Goal: Transaction & Acquisition: Purchase product/service

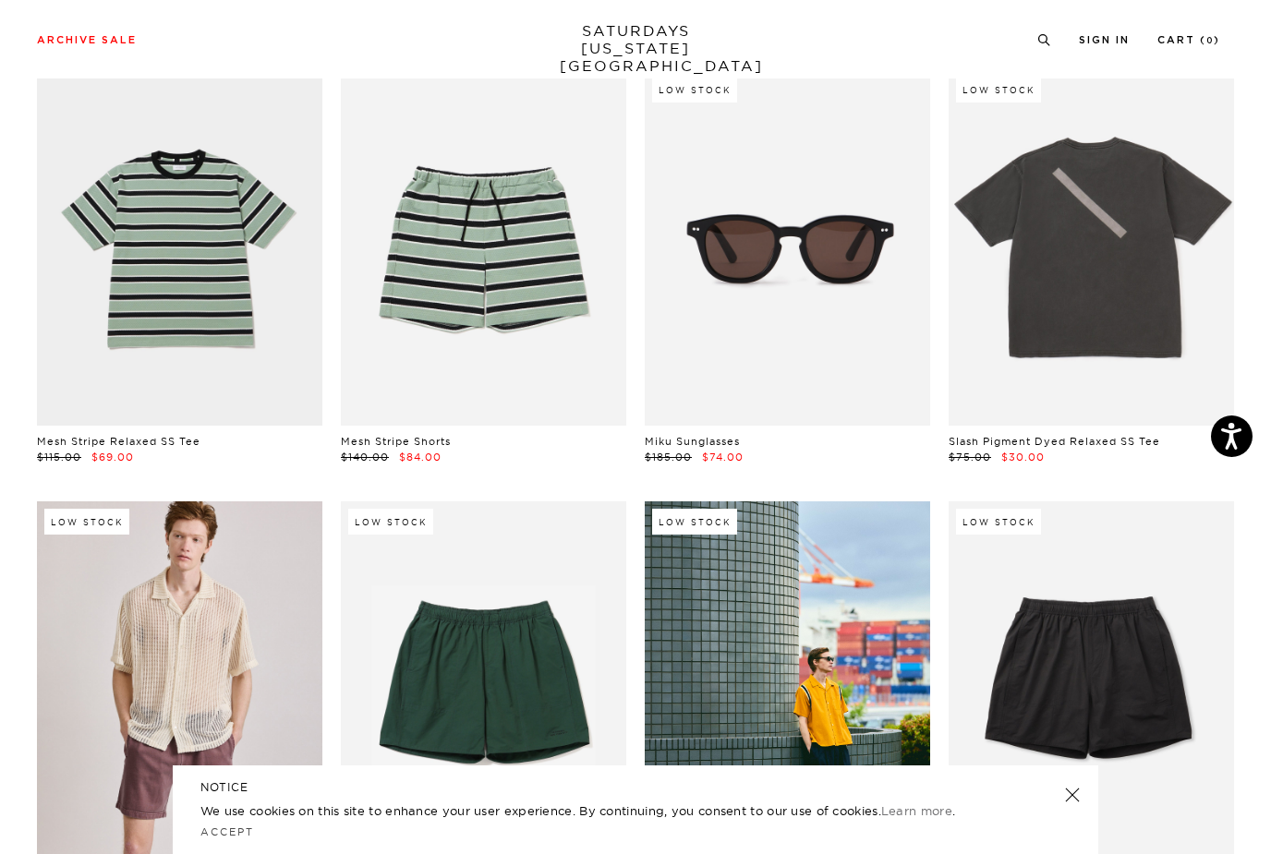
scroll to position [120, 0]
click at [1156, 300] on link at bounding box center [1091, 248] width 285 height 357
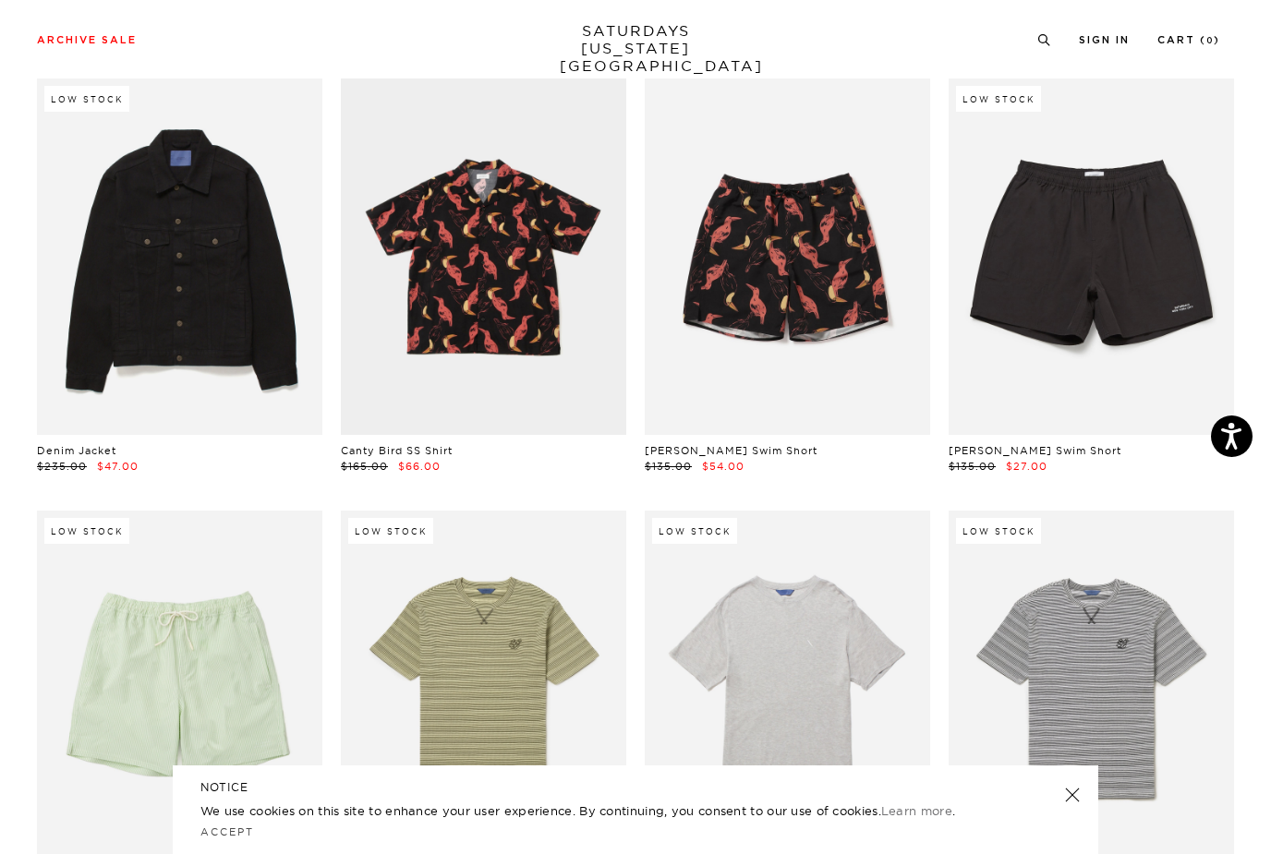
scroll to position [6191, 0]
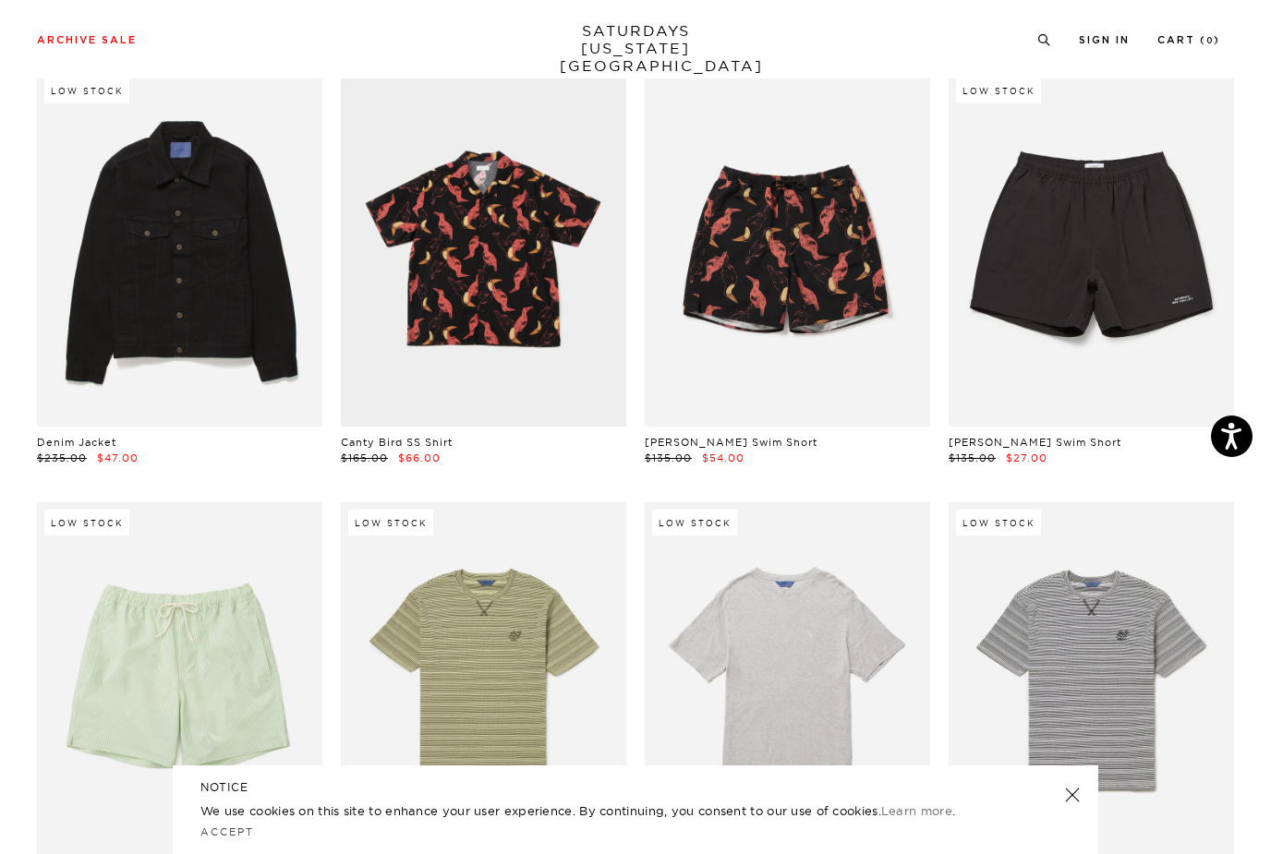
click at [148, 236] on link at bounding box center [179, 248] width 285 height 357
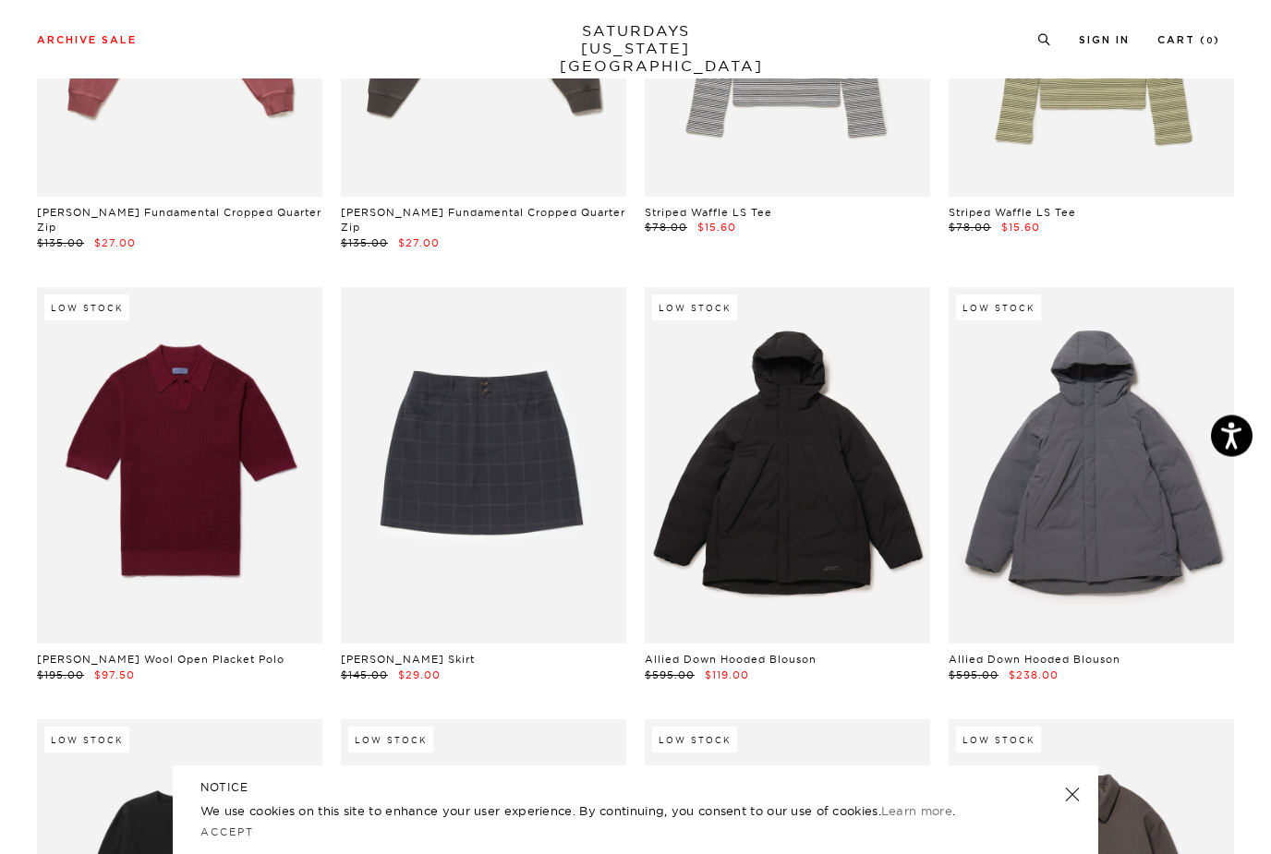
scroll to position [27676, 0]
click at [555, 383] on link at bounding box center [483, 465] width 285 height 357
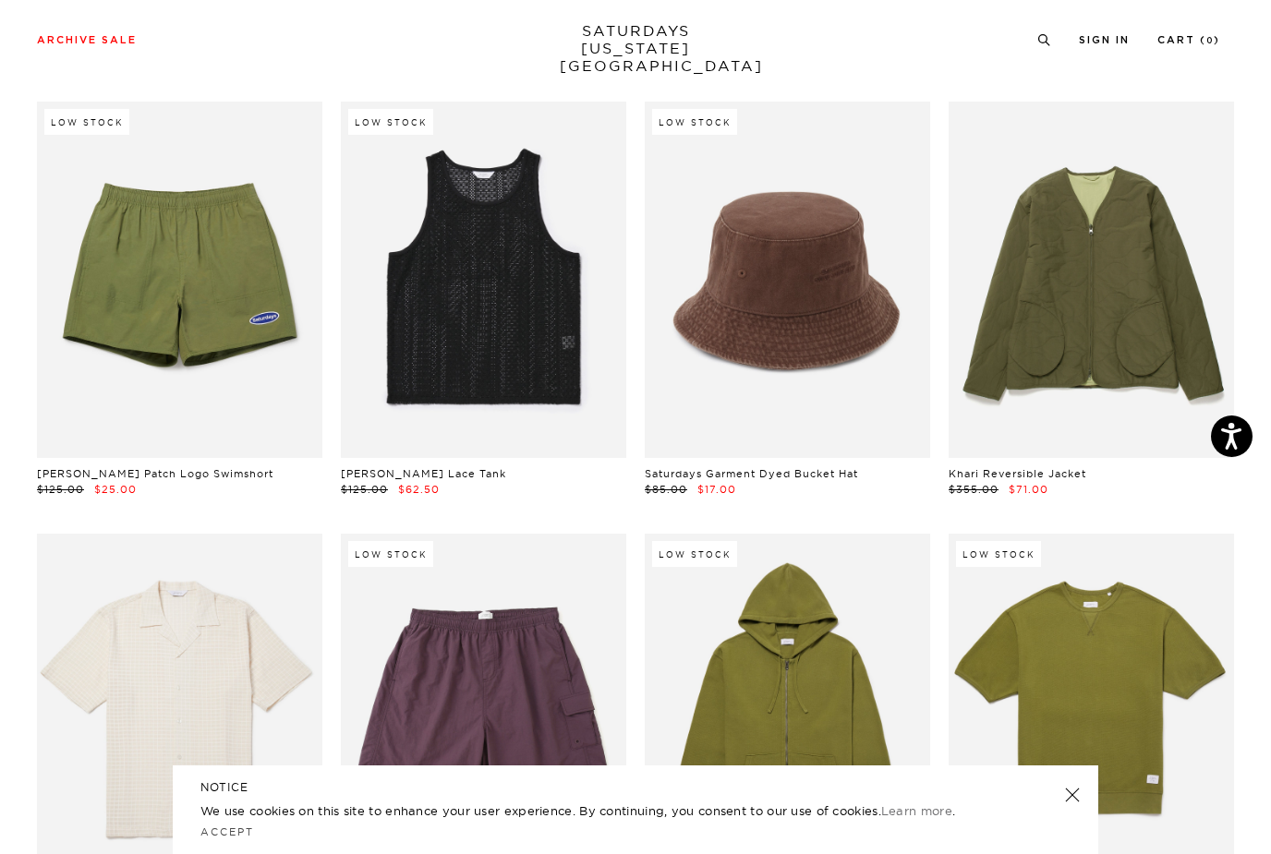
scroll to position [0, 0]
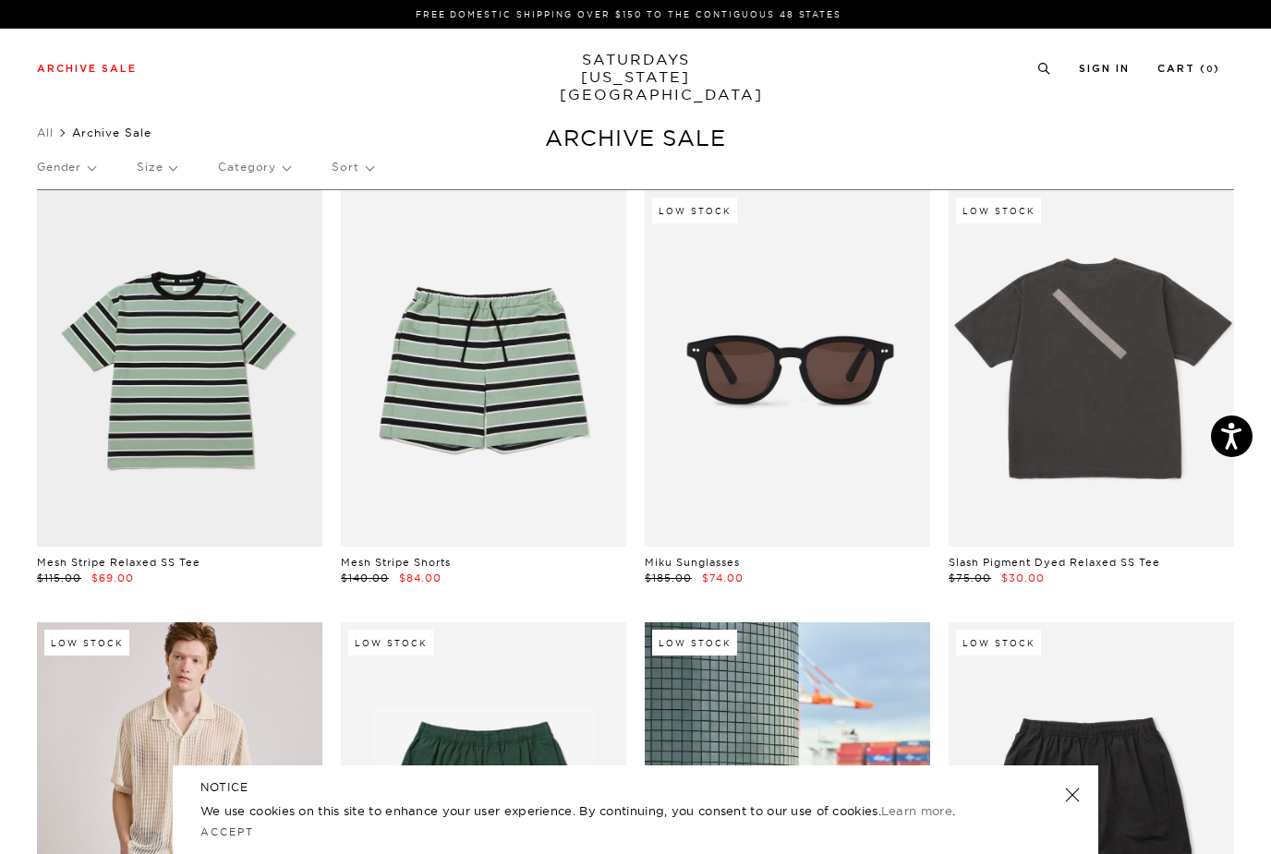
click at [76, 172] on p "Gender" at bounding box center [66, 167] width 58 height 42
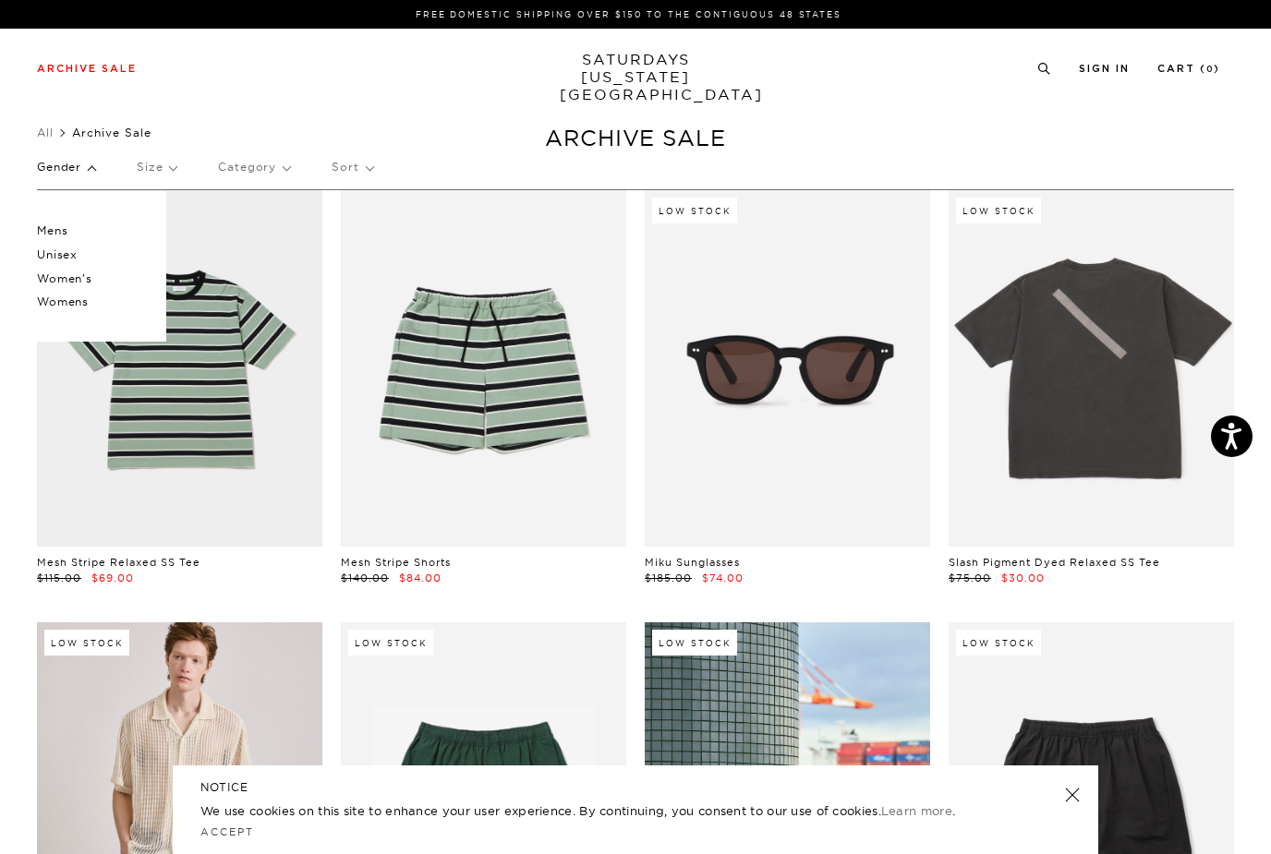
click at [57, 277] on p "Women's" at bounding box center [92, 279] width 111 height 24
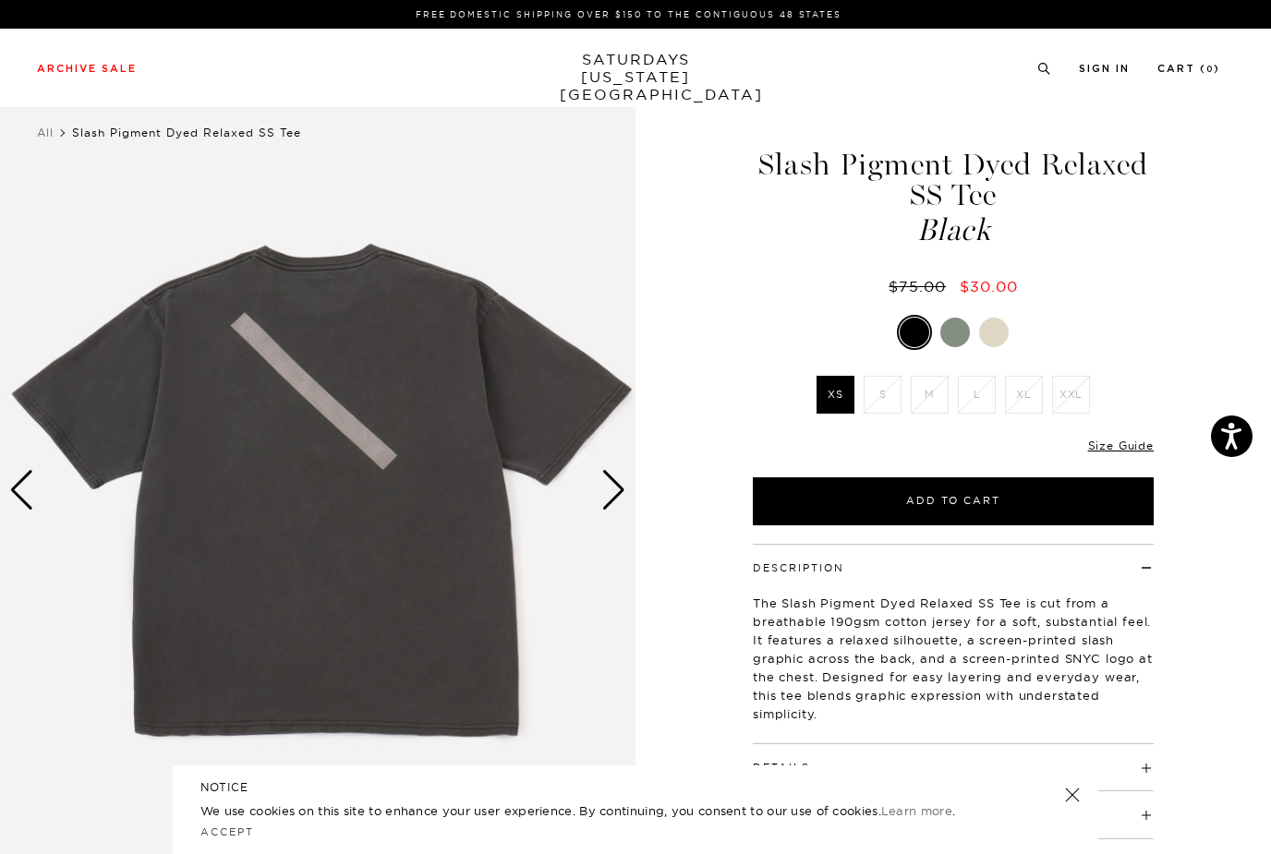
click at [614, 490] on div "Next slide" at bounding box center [613, 490] width 25 height 41
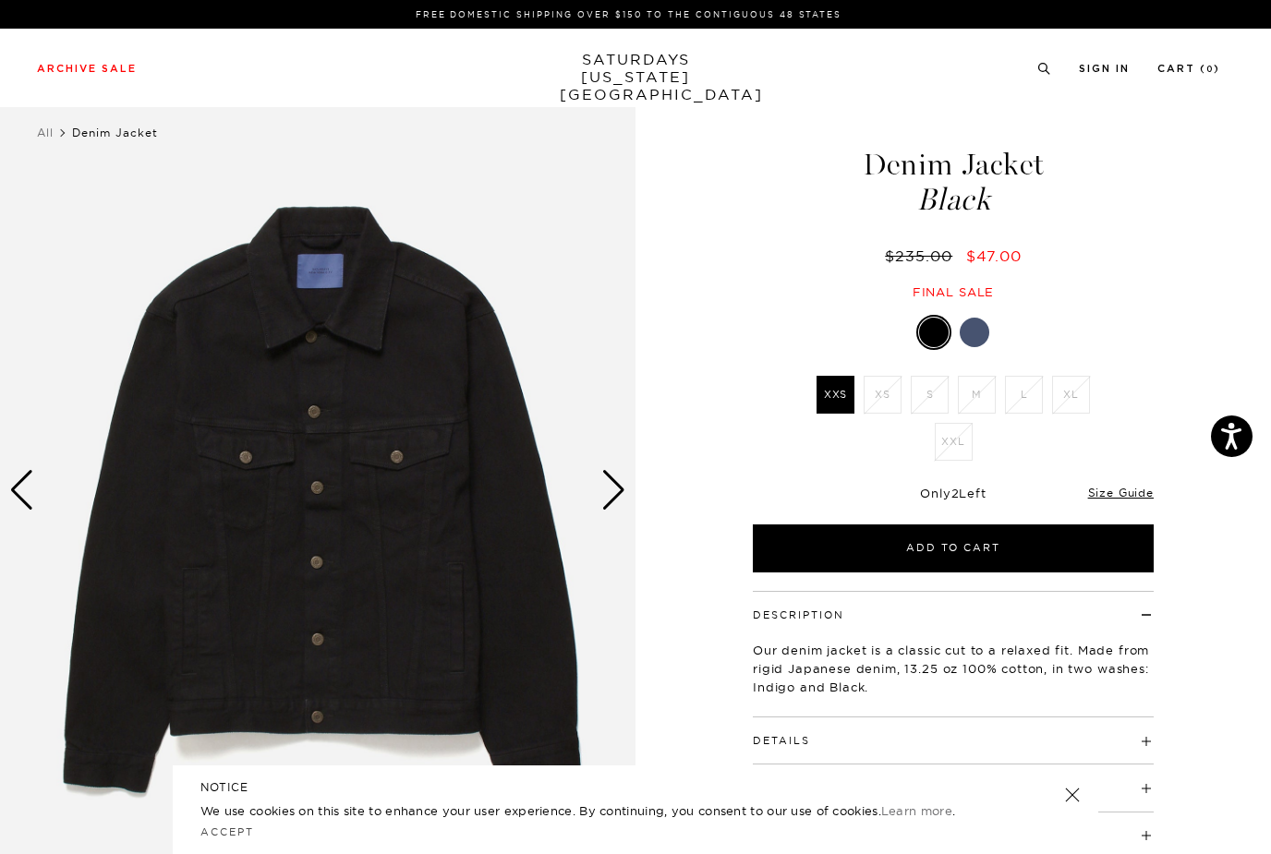
click at [608, 494] on div "Next slide" at bounding box center [613, 490] width 25 height 41
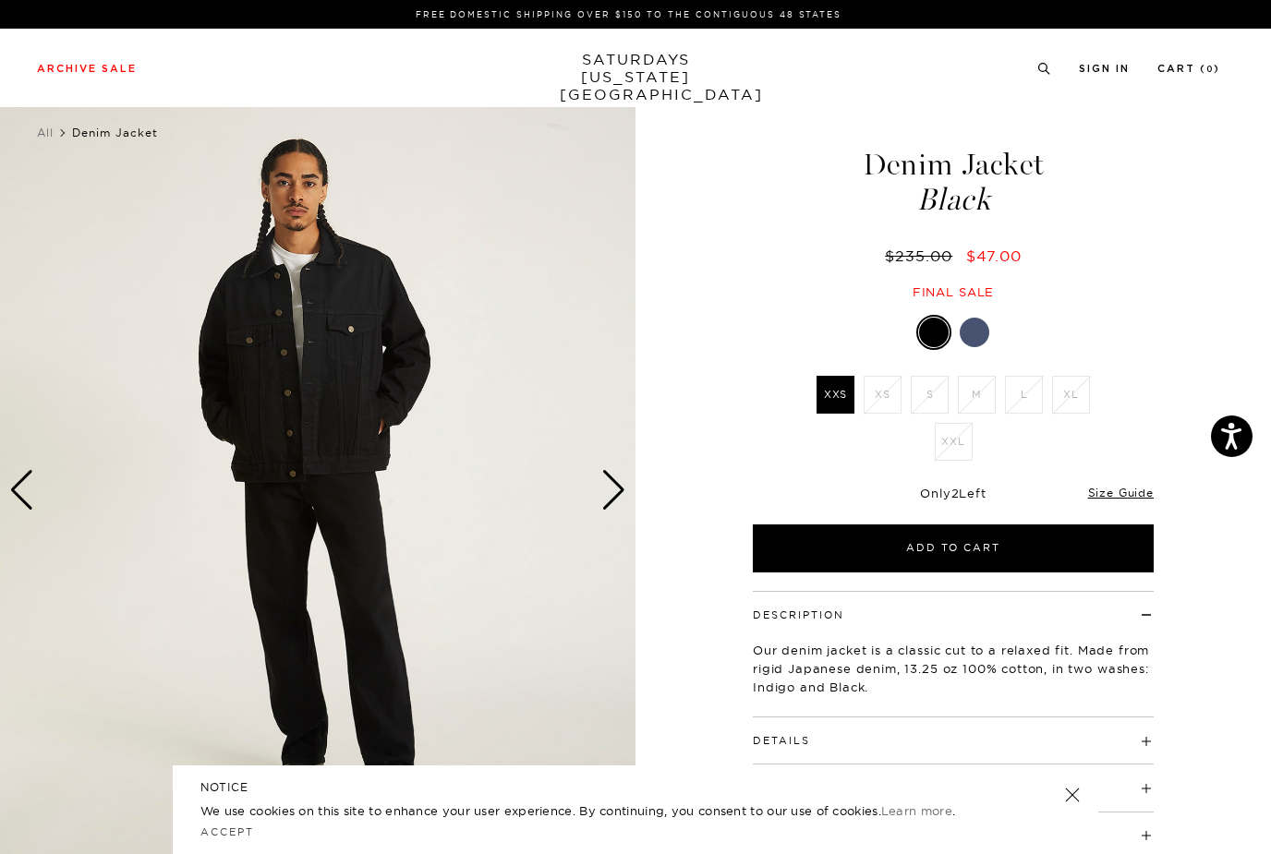
click at [598, 486] on img at bounding box center [317, 490] width 635 height 794
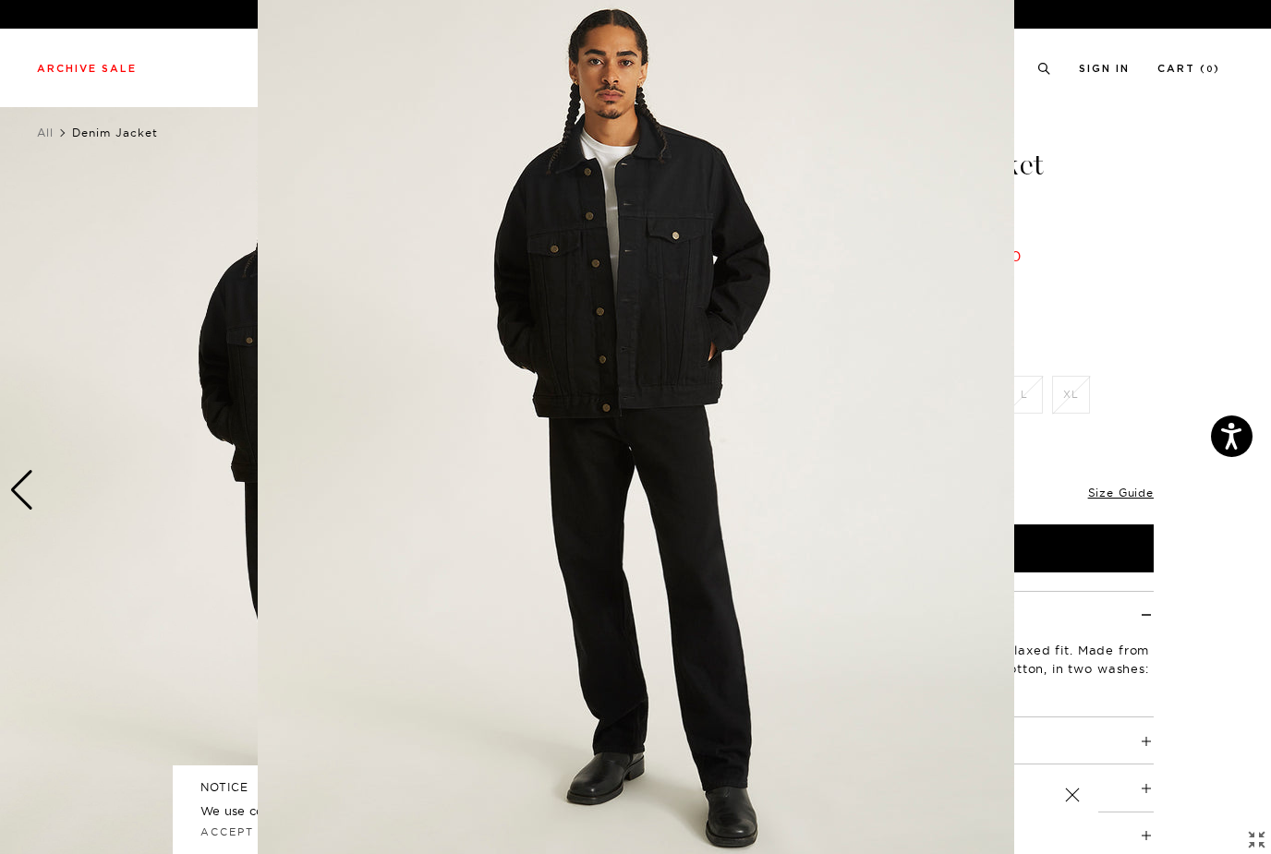
click at [137, 223] on figure at bounding box center [635, 427] width 1271 height 854
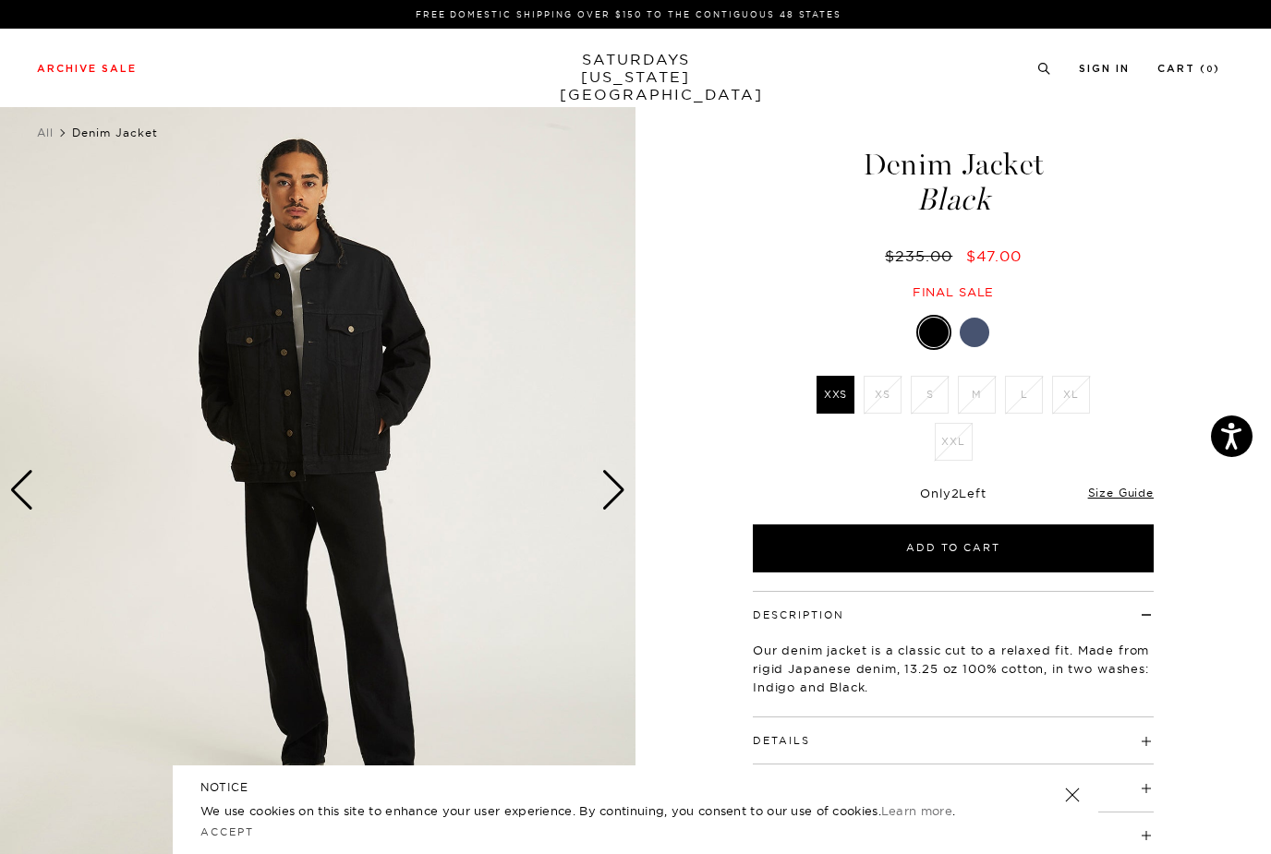
scroll to position [0, 0]
click at [599, 494] on img at bounding box center [317, 490] width 635 height 794
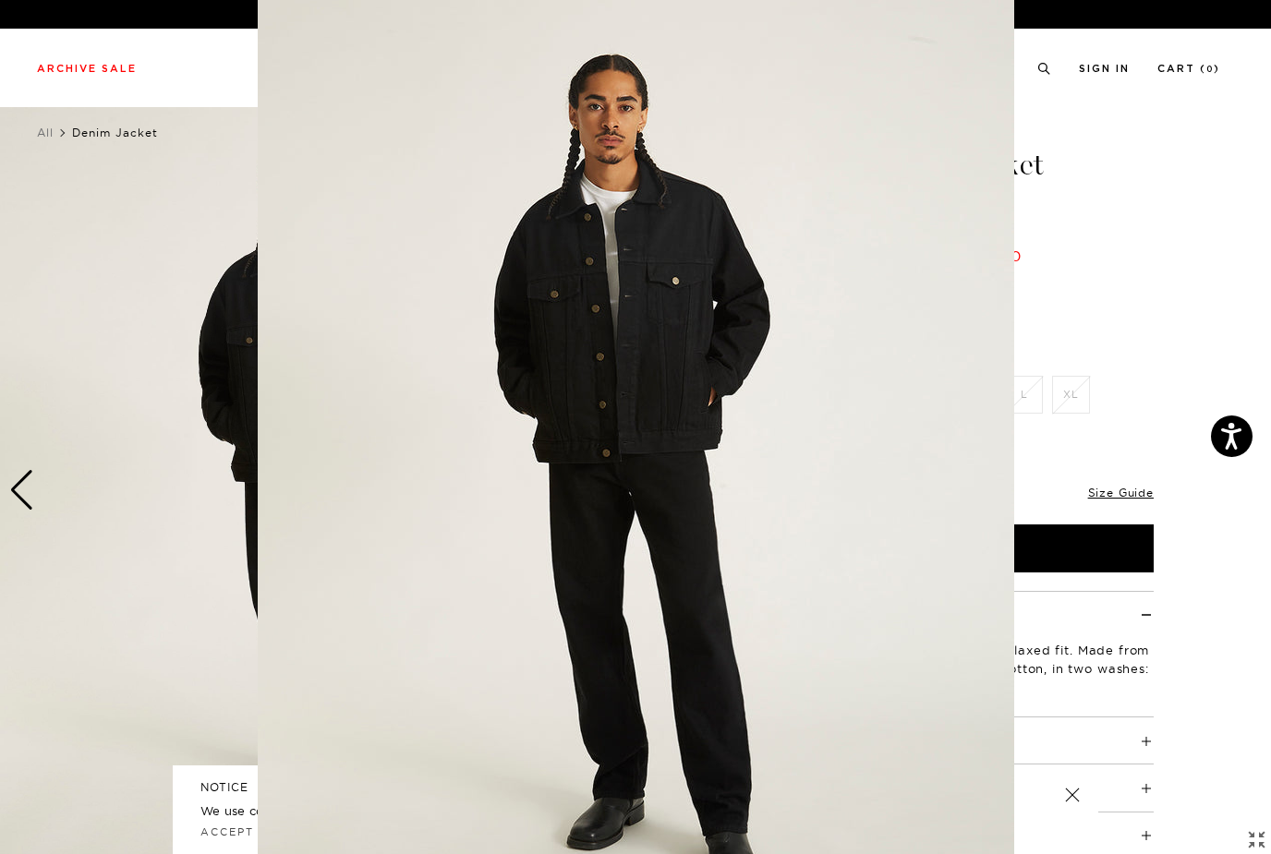
scroll to position [45, 0]
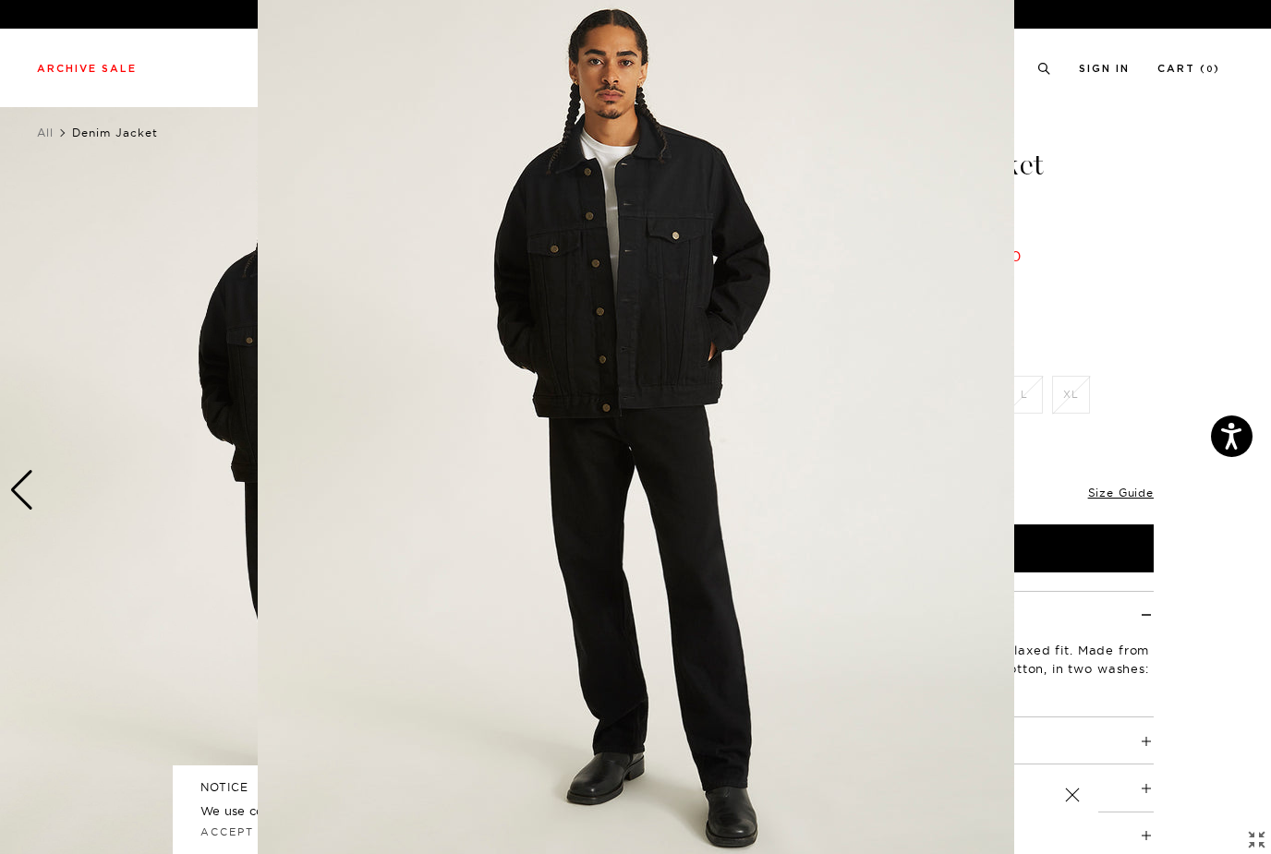
click at [132, 256] on figure at bounding box center [635, 427] width 1271 height 854
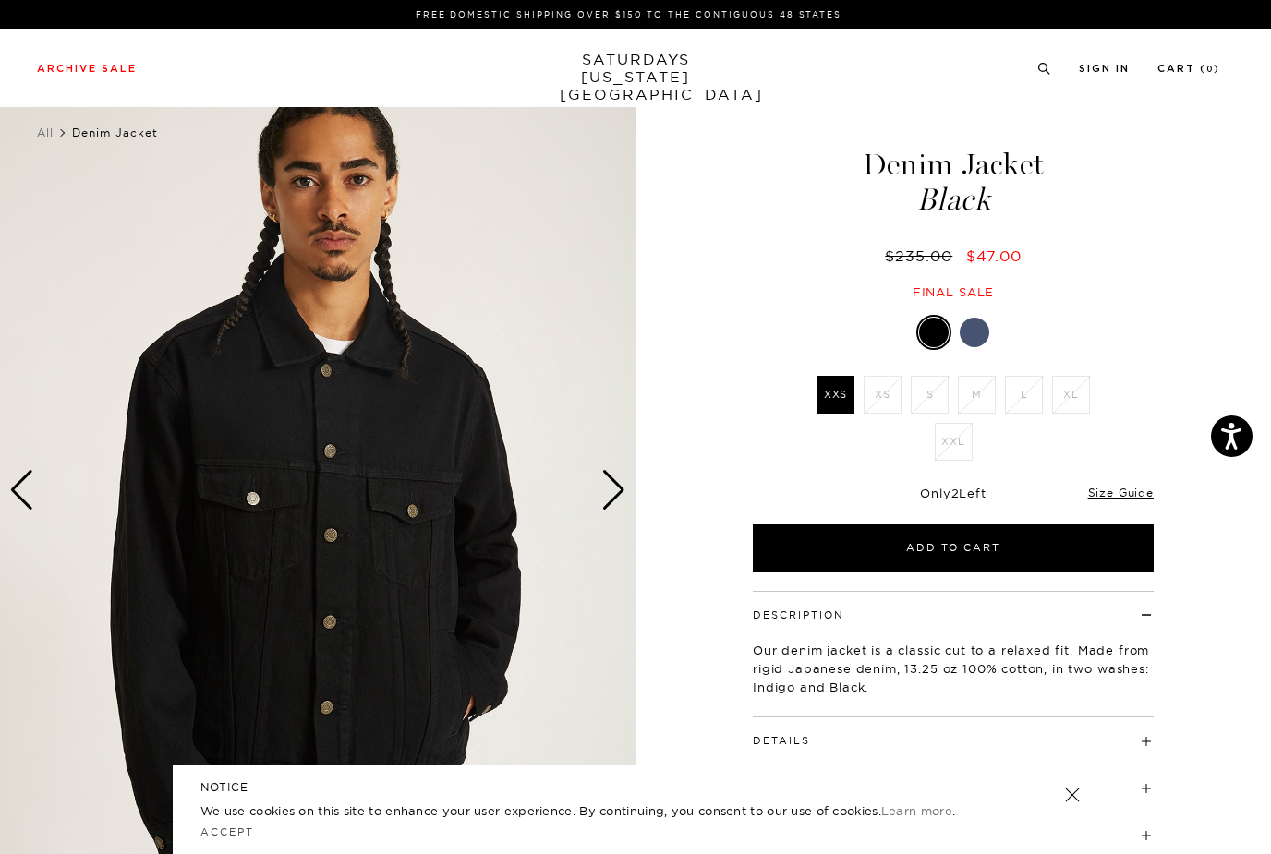
click at [605, 500] on div "Next slide" at bounding box center [613, 490] width 25 height 41
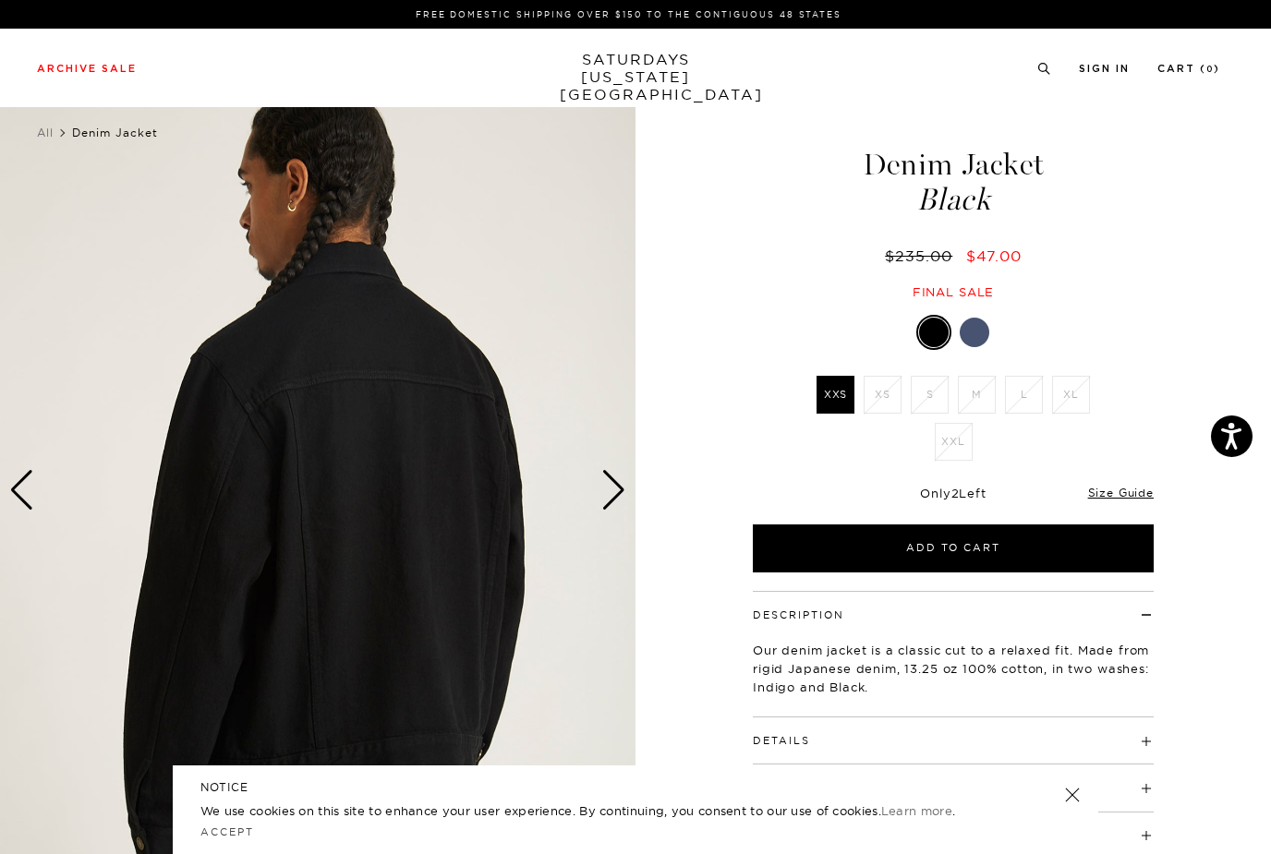
click at [611, 494] on div "Next slide" at bounding box center [613, 490] width 25 height 41
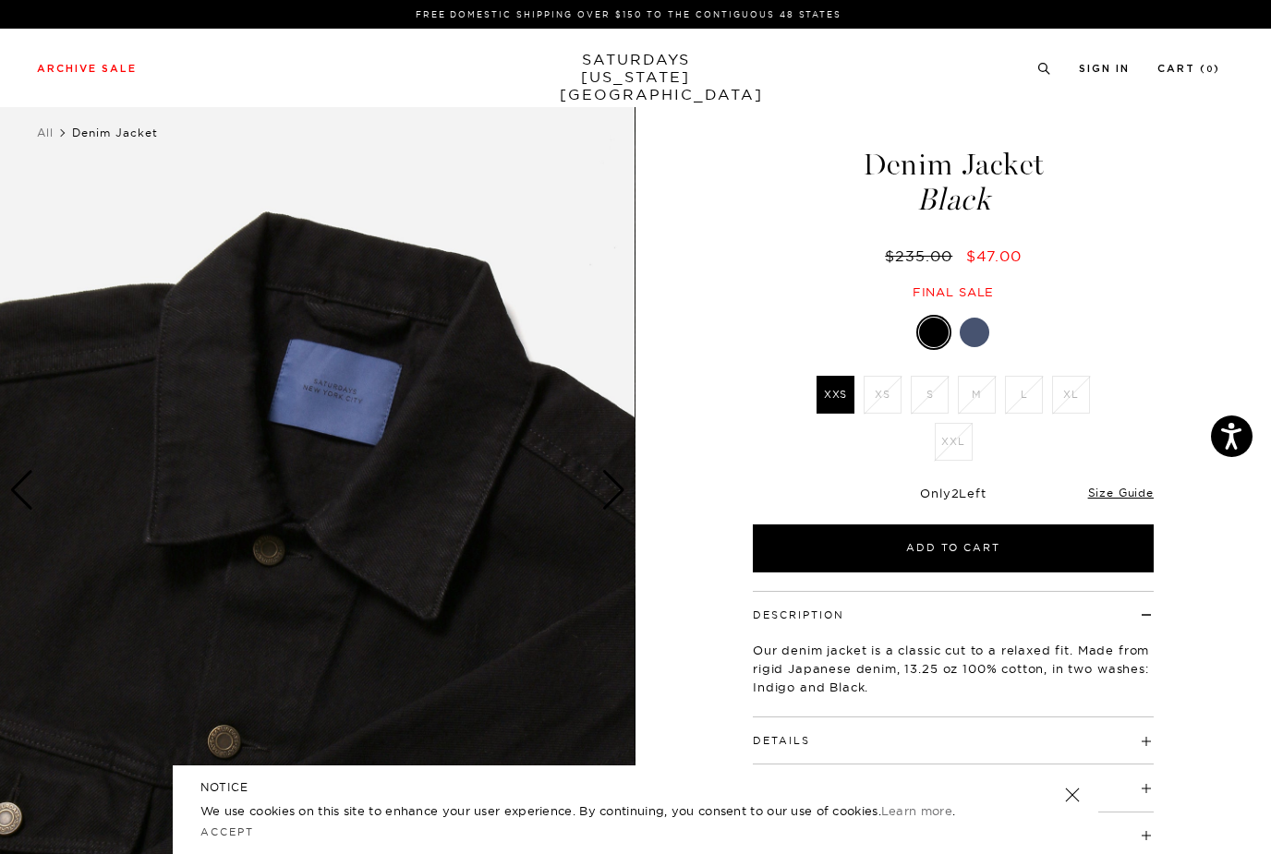
click at [598, 461] on img at bounding box center [316, 490] width 635 height 794
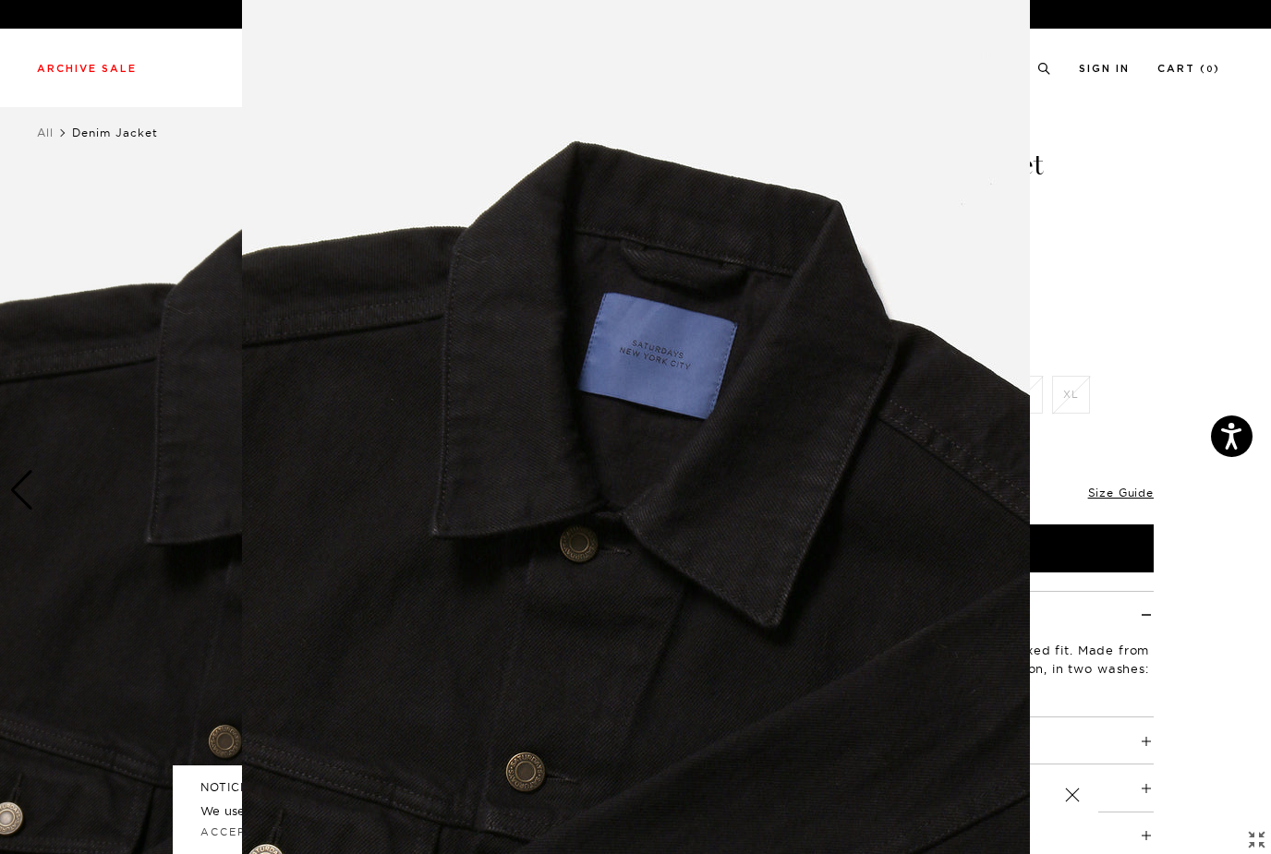
click at [1177, 186] on figure at bounding box center [635, 427] width 1271 height 854
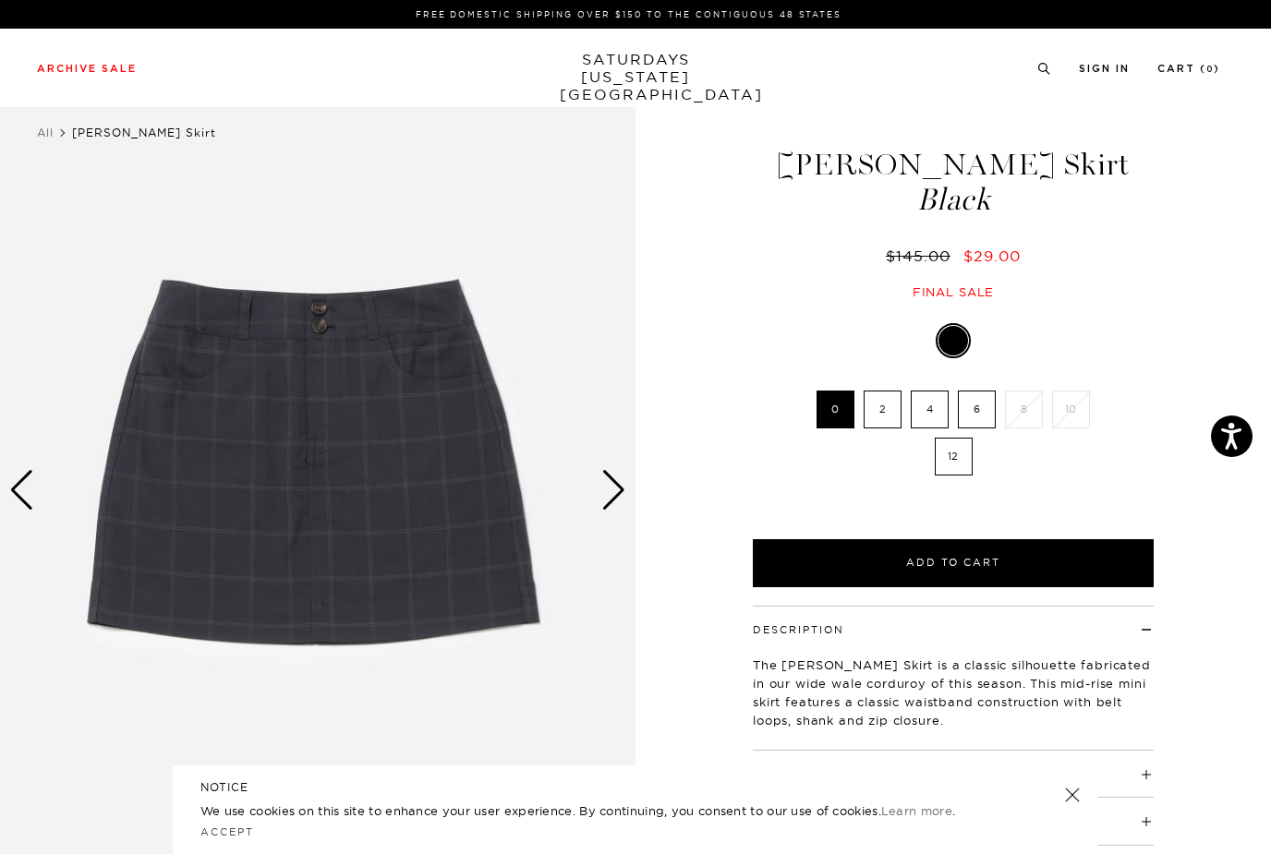
click at [621, 492] on div "Next slide" at bounding box center [613, 490] width 25 height 41
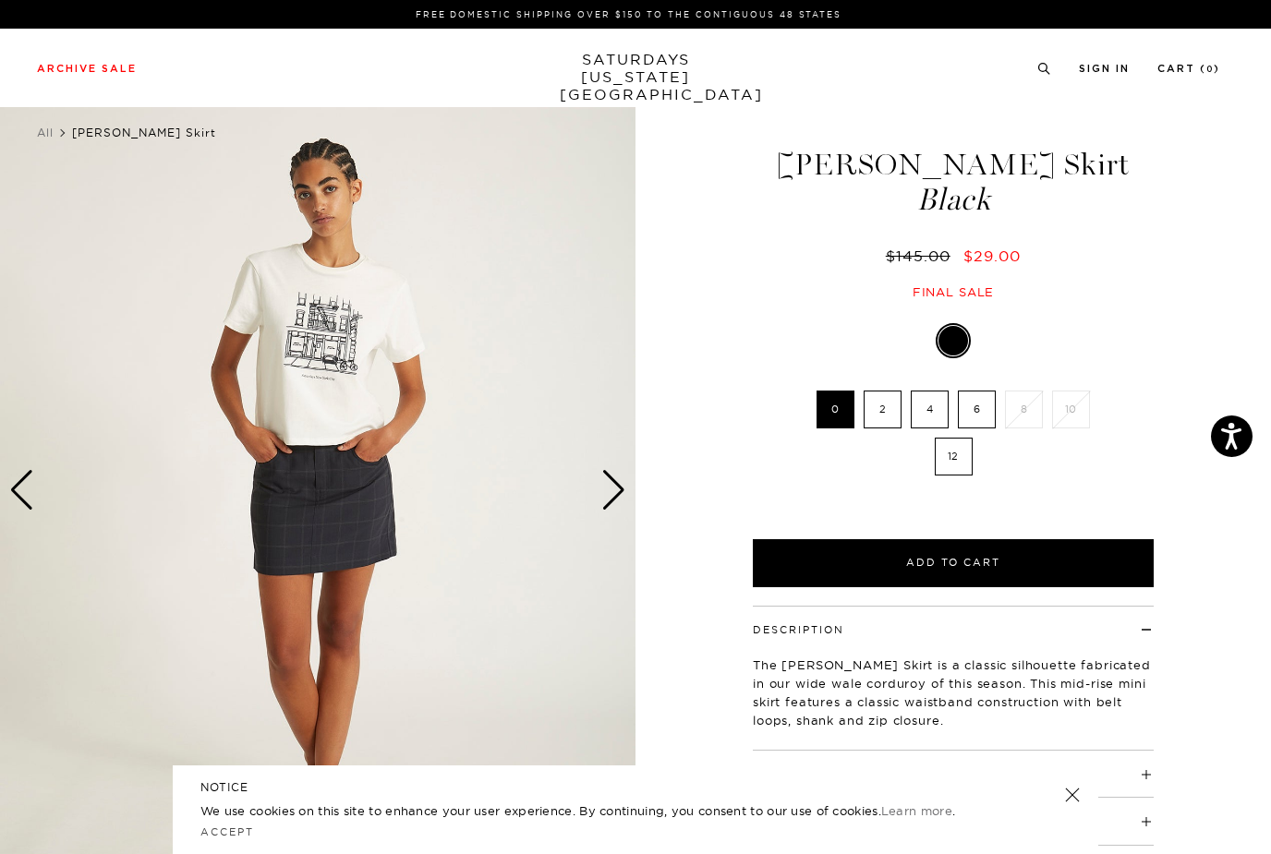
click at [623, 493] on div "Next slide" at bounding box center [613, 490] width 25 height 41
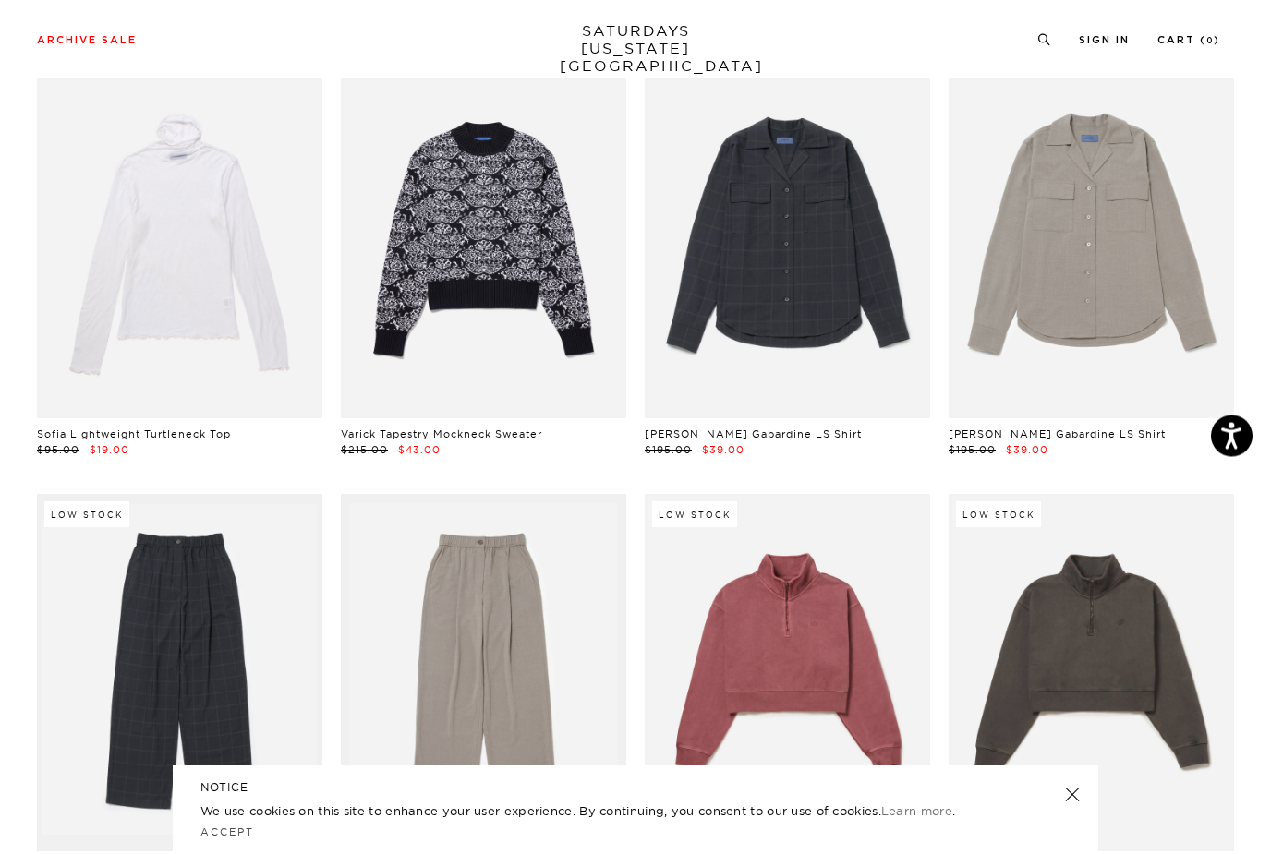
scroll to position [210, 0]
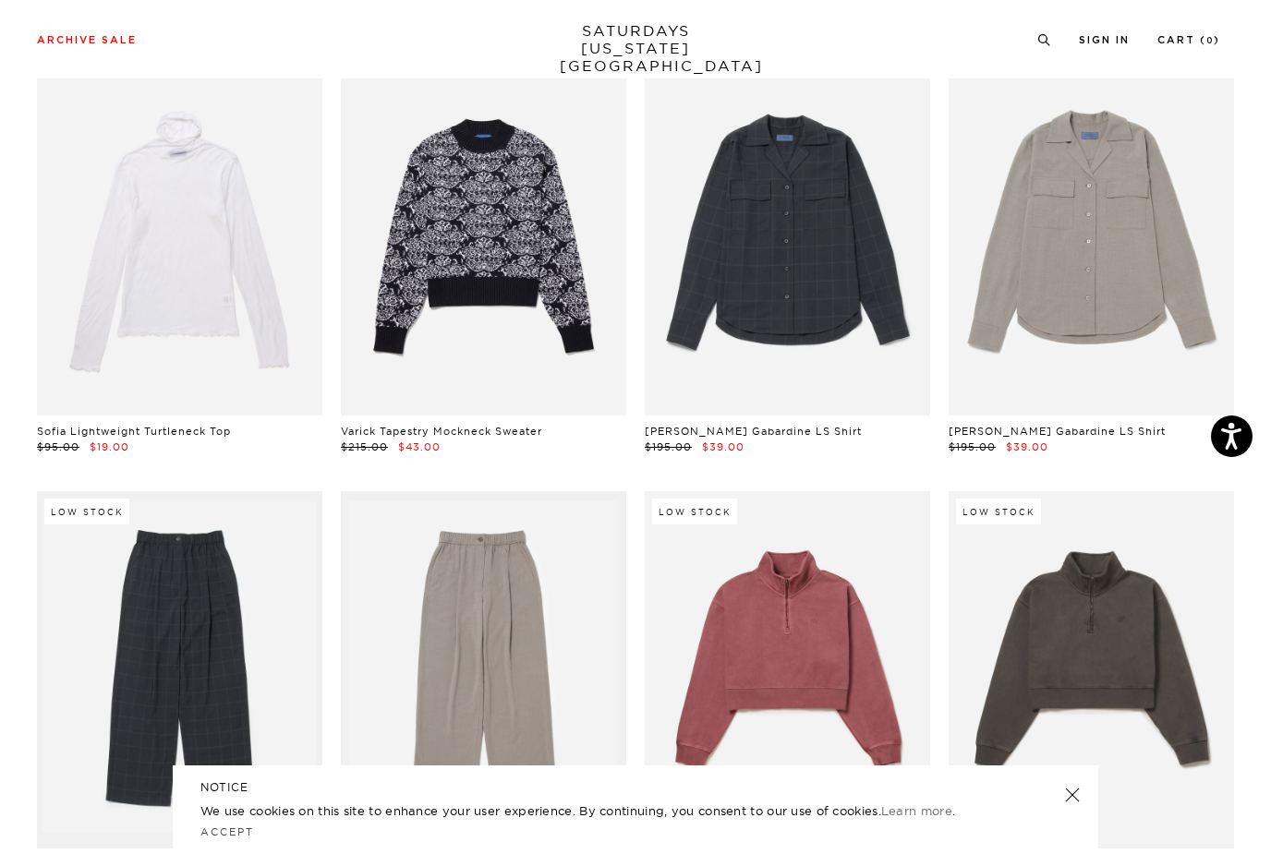
click at [838, 307] on link at bounding box center [787, 237] width 285 height 357
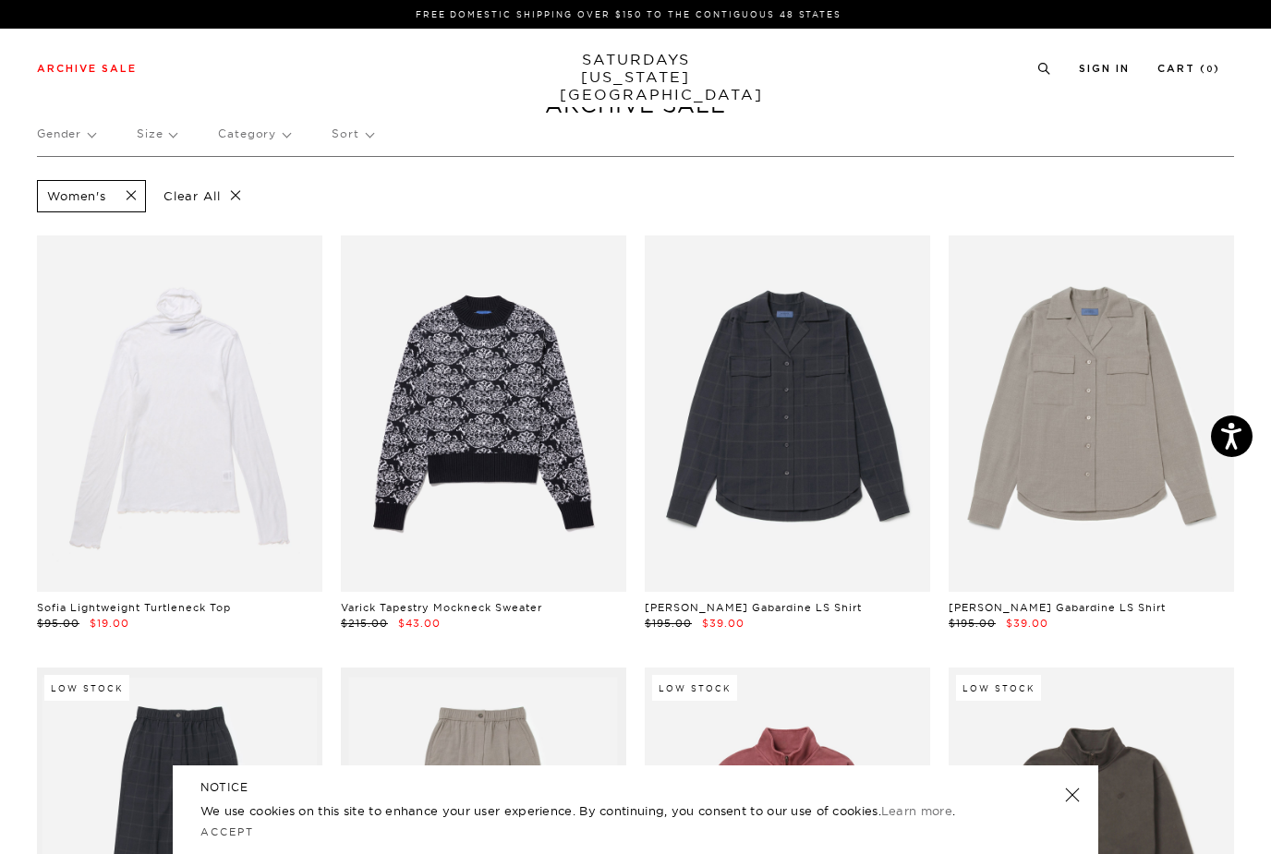
scroll to position [0, 0]
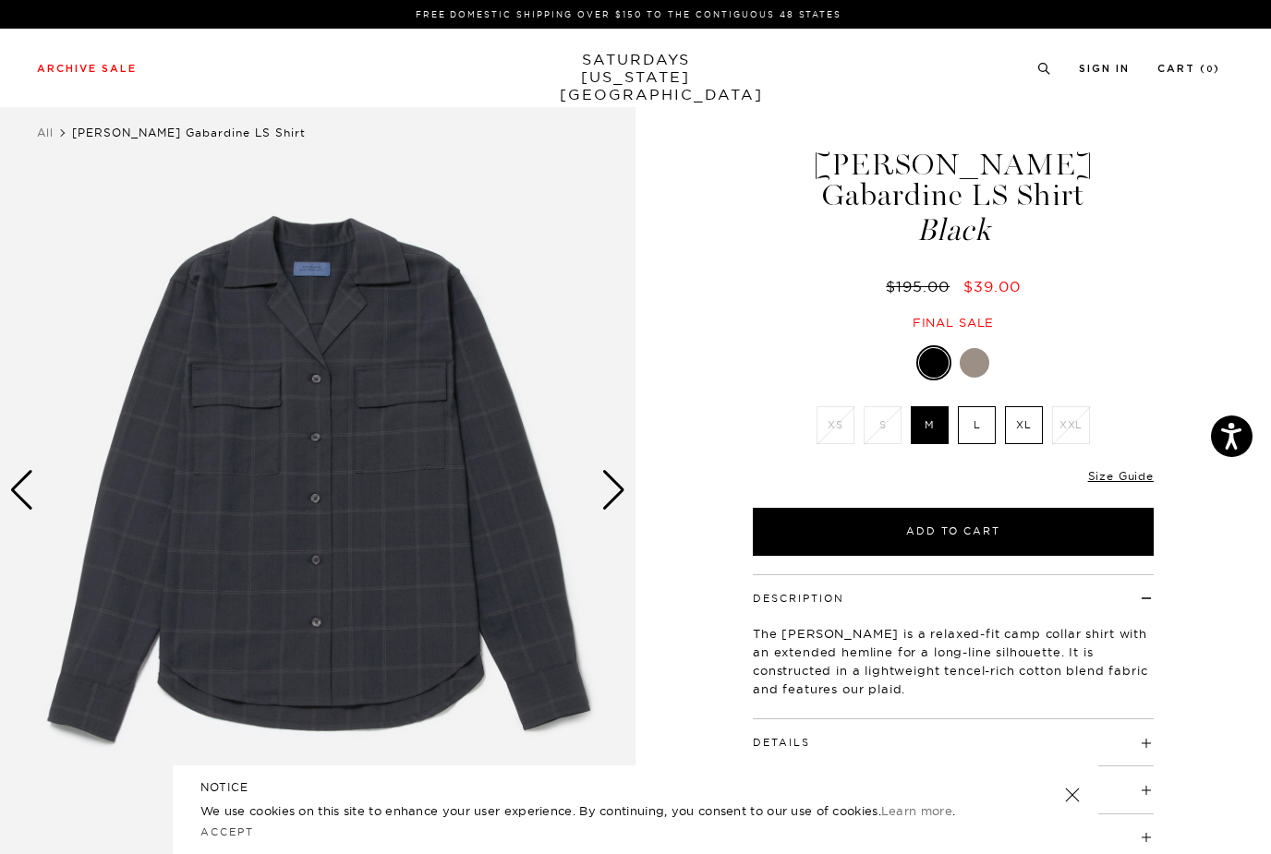
click at [601, 496] on div "Next slide" at bounding box center [613, 490] width 25 height 41
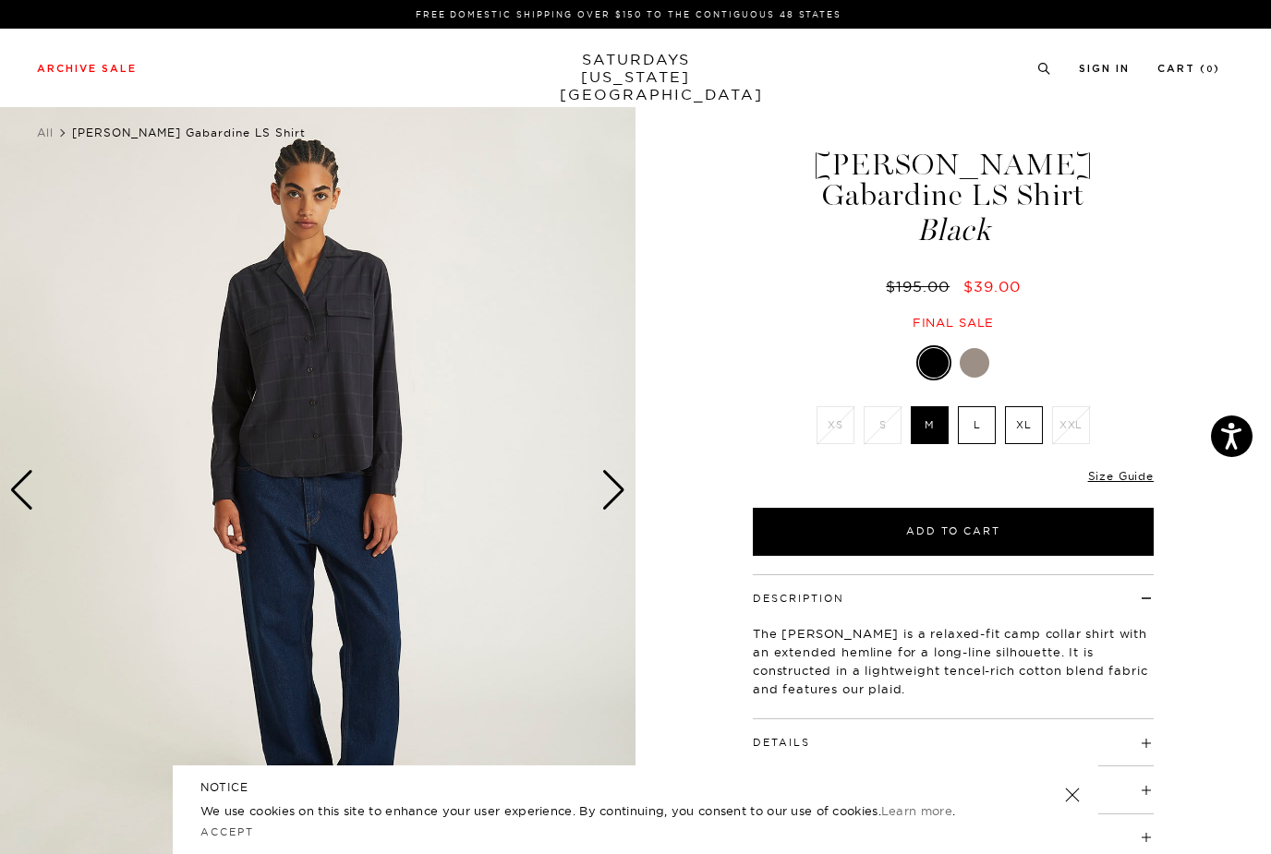
click at [606, 503] on div "Next slide" at bounding box center [613, 490] width 25 height 41
